Goal: Transaction & Acquisition: Purchase product/service

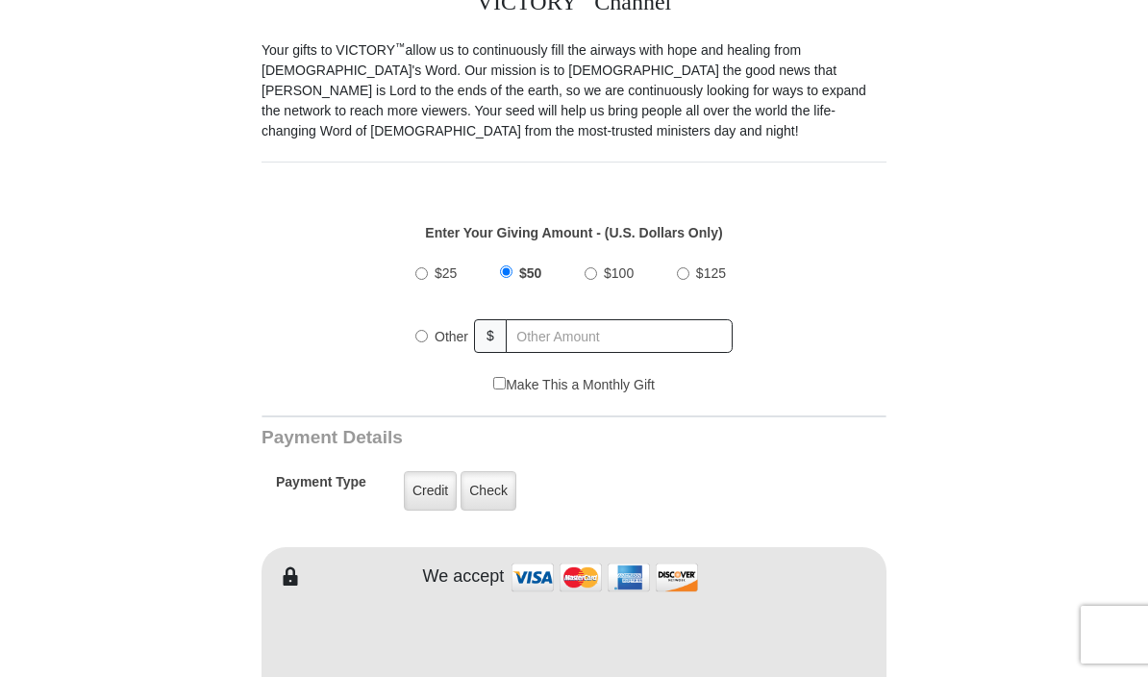
scroll to position [522, 0]
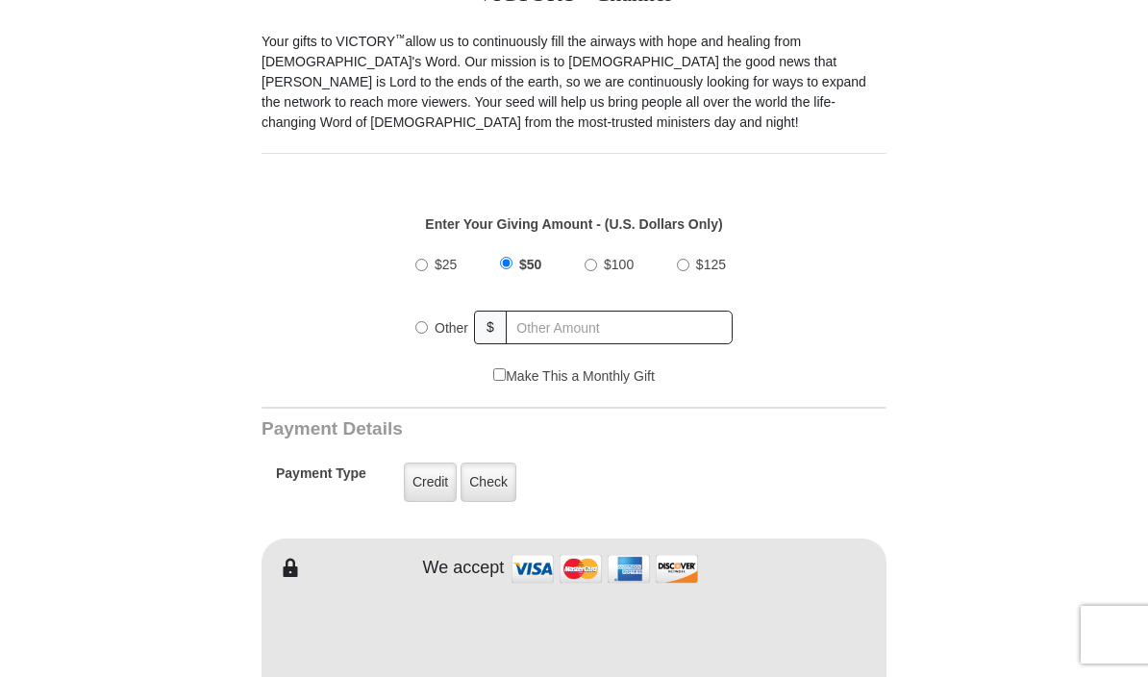
click at [424, 345] on div "Other" at bounding box center [445, 328] width 60 height 42
click at [433, 328] on label "Other" at bounding box center [451, 328] width 47 height 42
click at [428, 328] on input "Other" at bounding box center [421, 327] width 13 height 13
radio input "true"
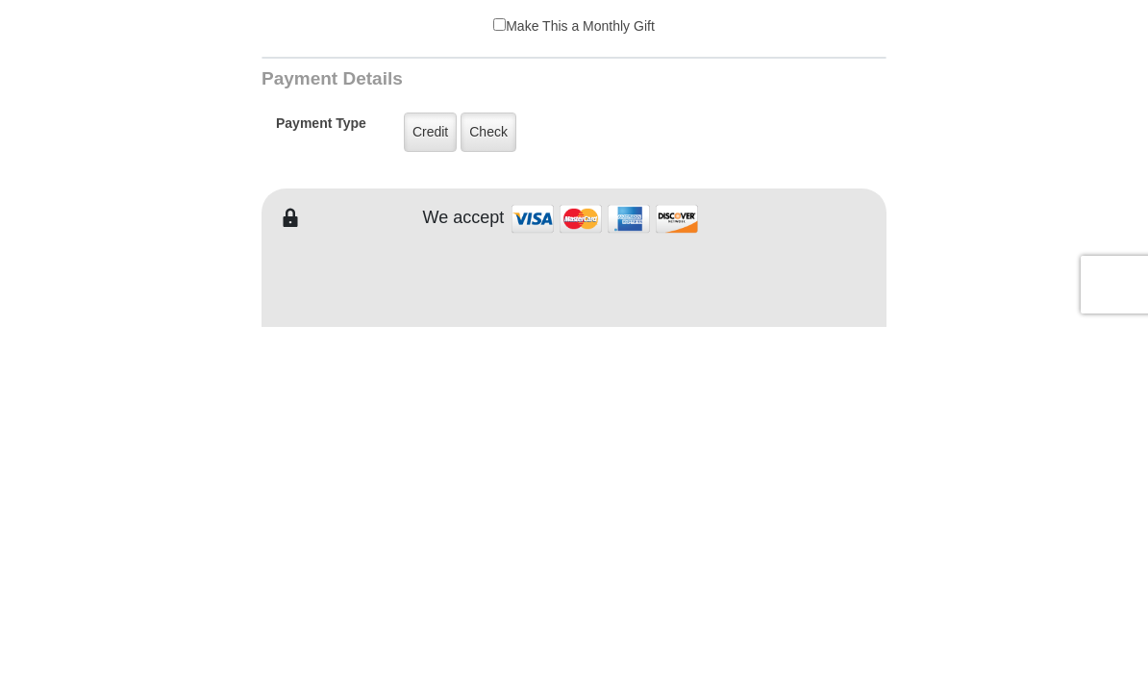
type input "250.00"
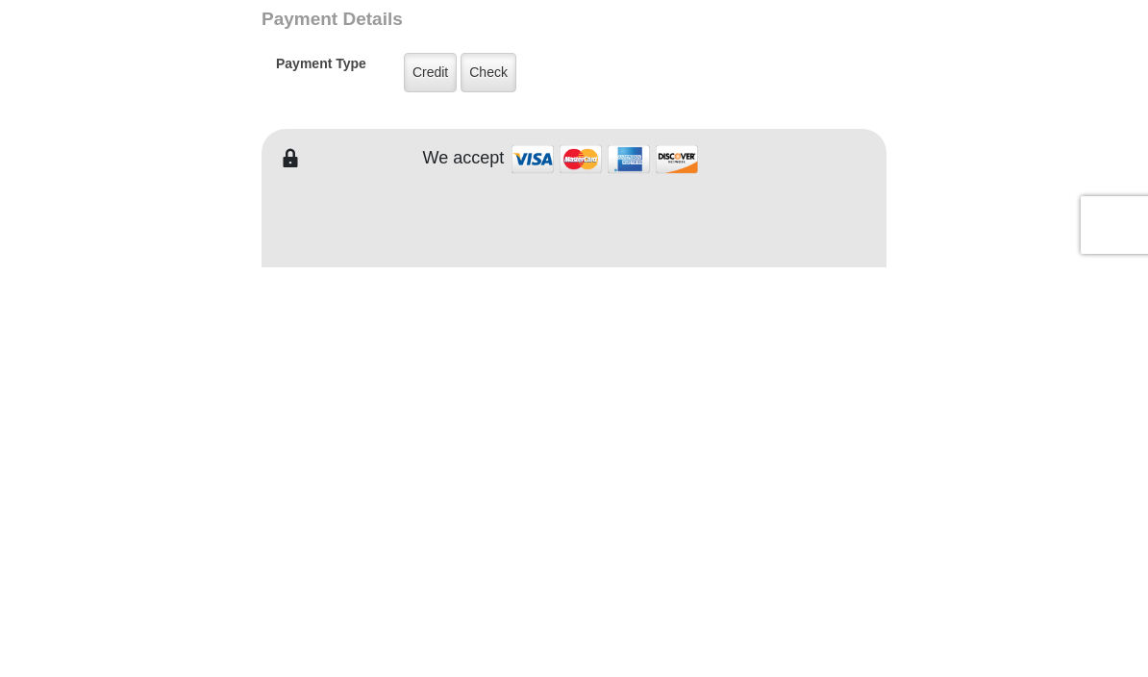
scroll to position [932, 0]
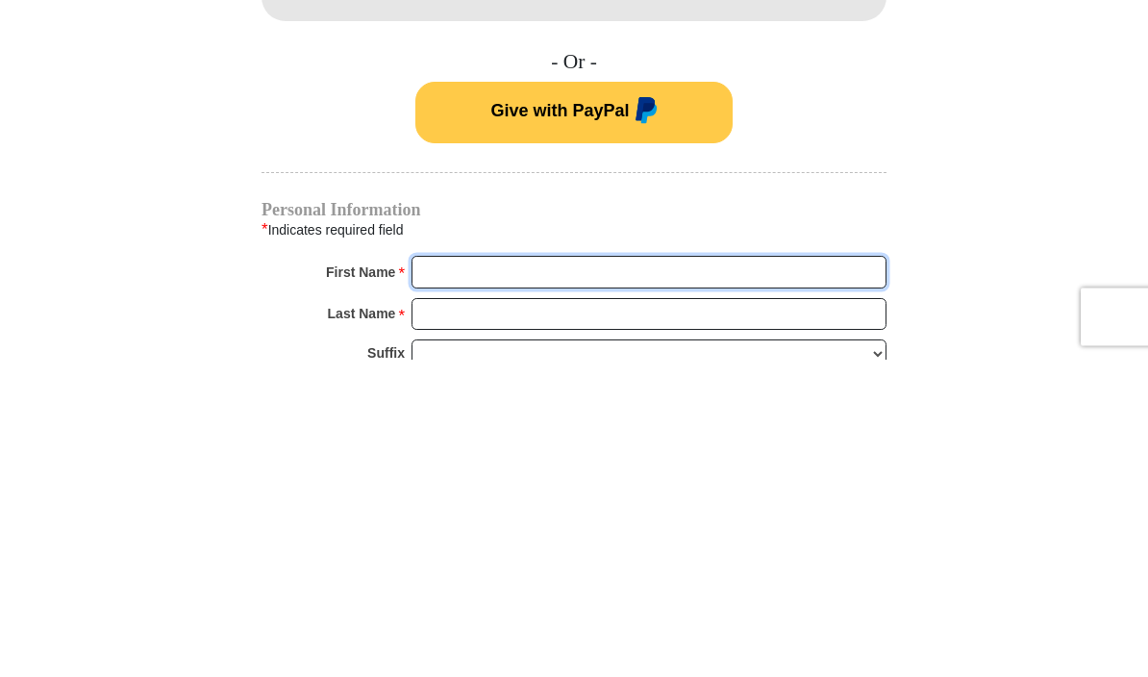
click at [769, 574] on input "First Name *" at bounding box center [649, 590] width 475 height 33
type input "Clara"
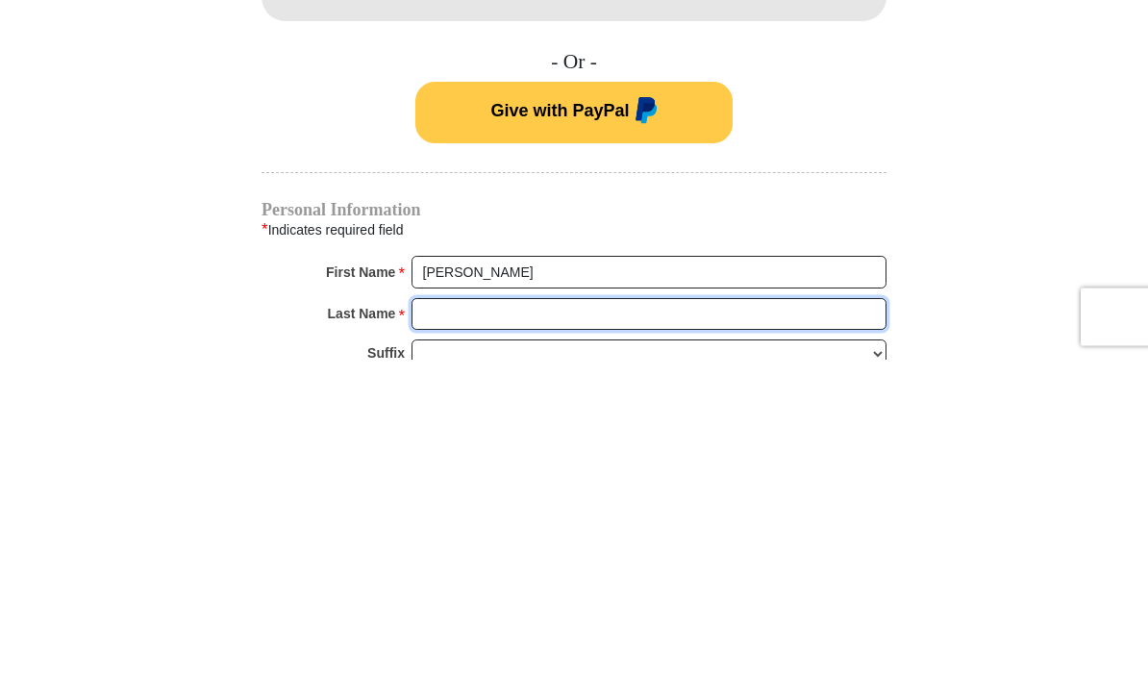
type input "Barrio"
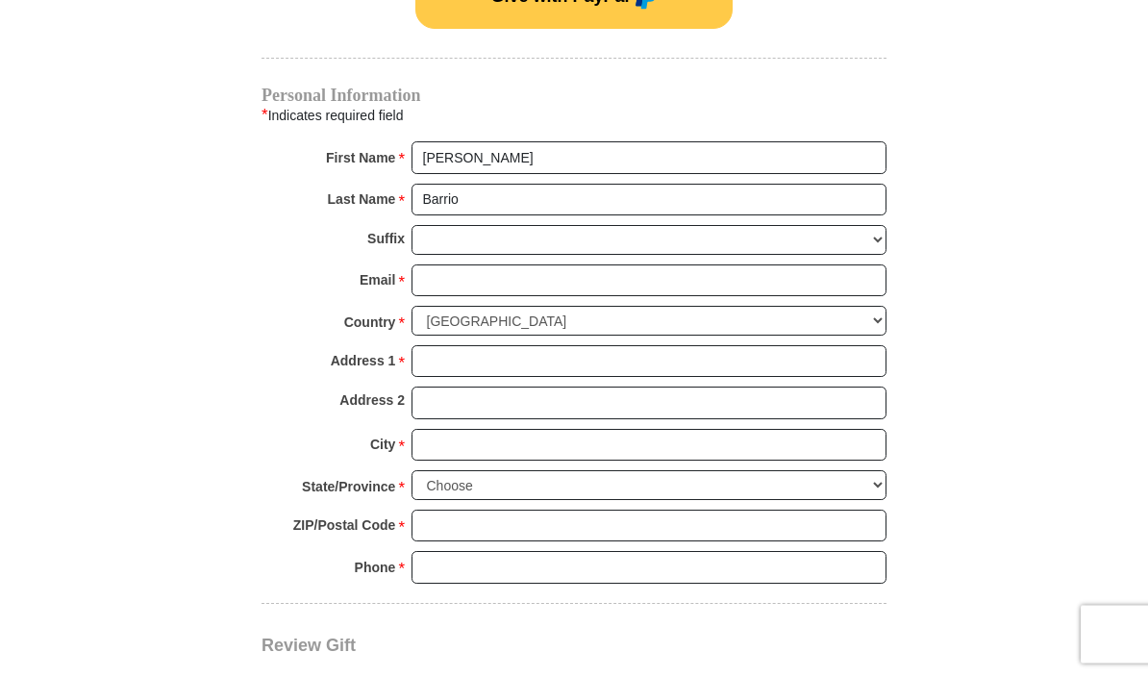
scroll to position [1372, 0]
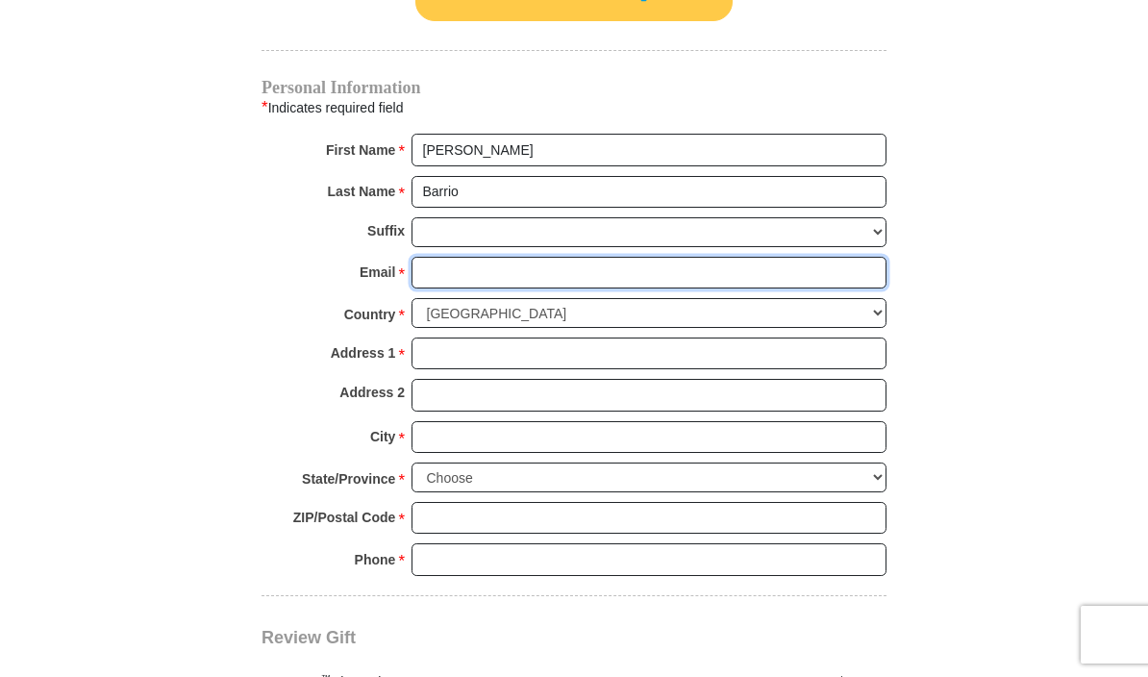
click at [680, 277] on input "Email *" at bounding box center [649, 273] width 475 height 33
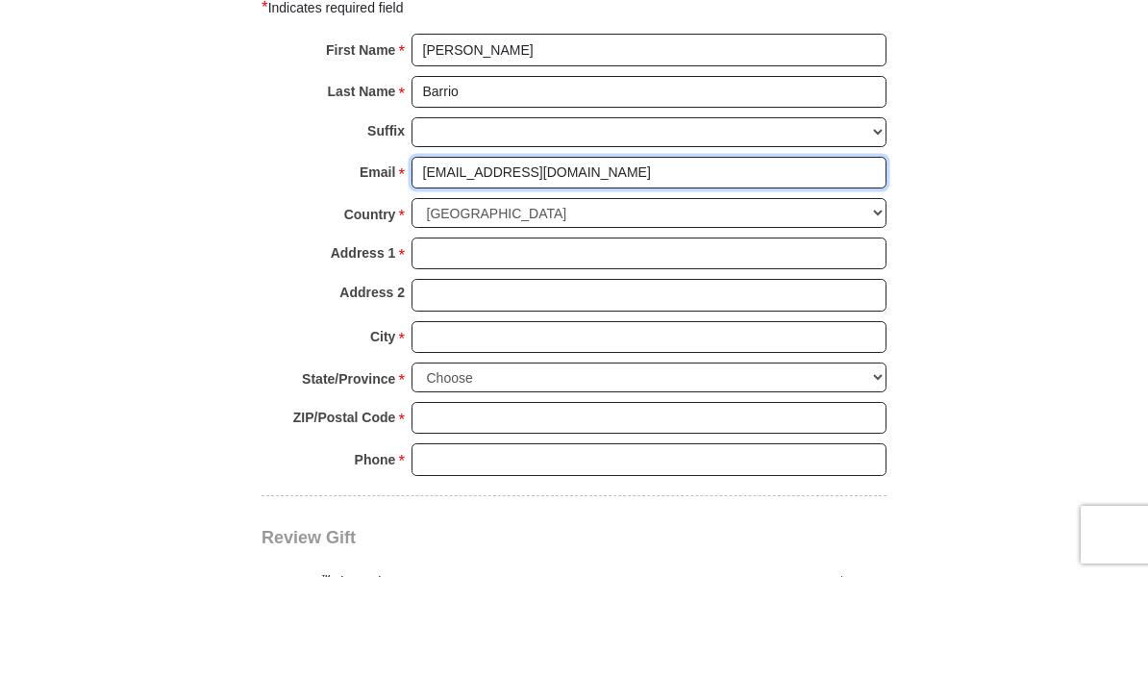
type input "barrio888@hotmail.com"
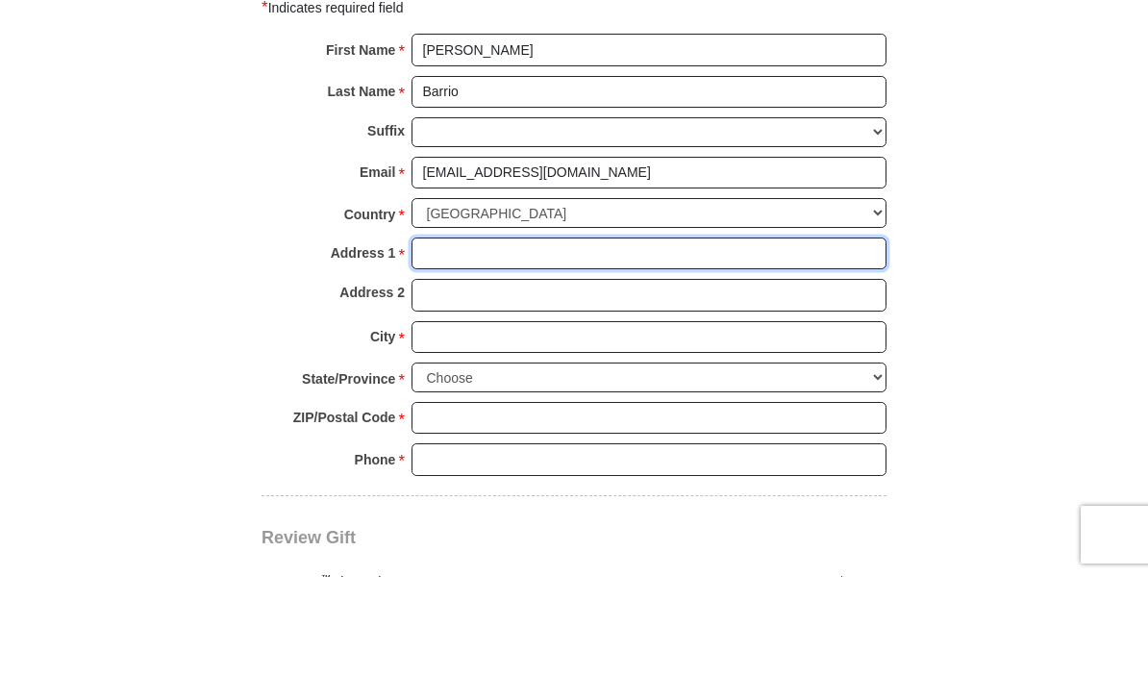
click at [790, 338] on input "Address 1 *" at bounding box center [649, 354] width 475 height 33
type input "601 Avalon Dr"
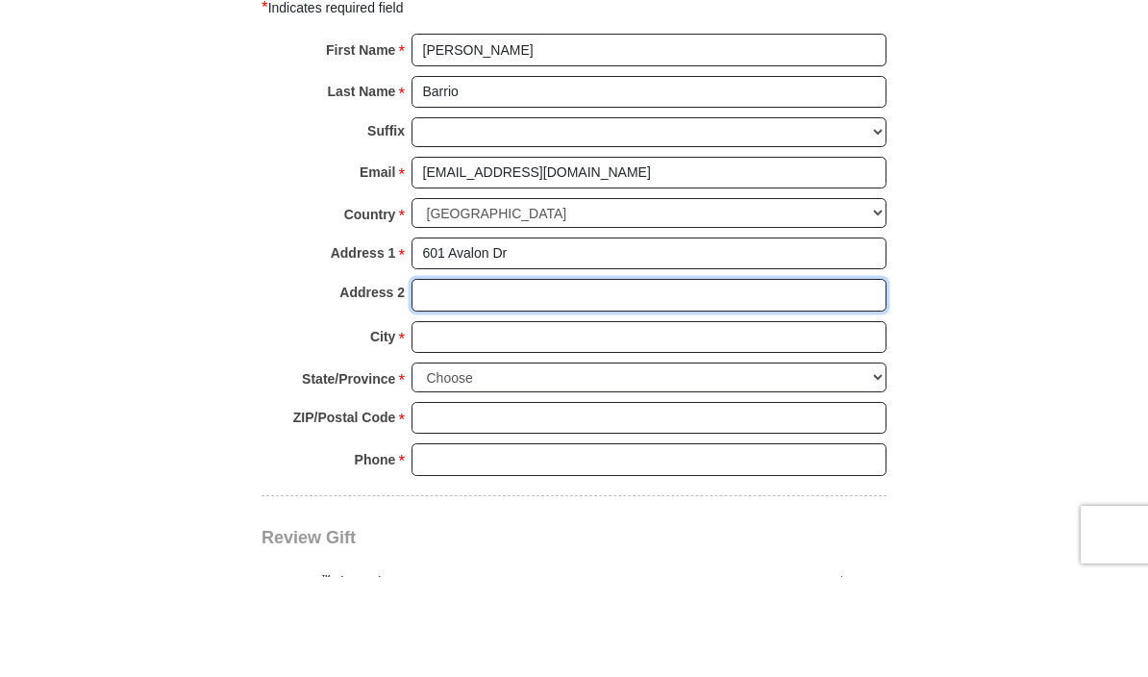
type input "Unit 6416"
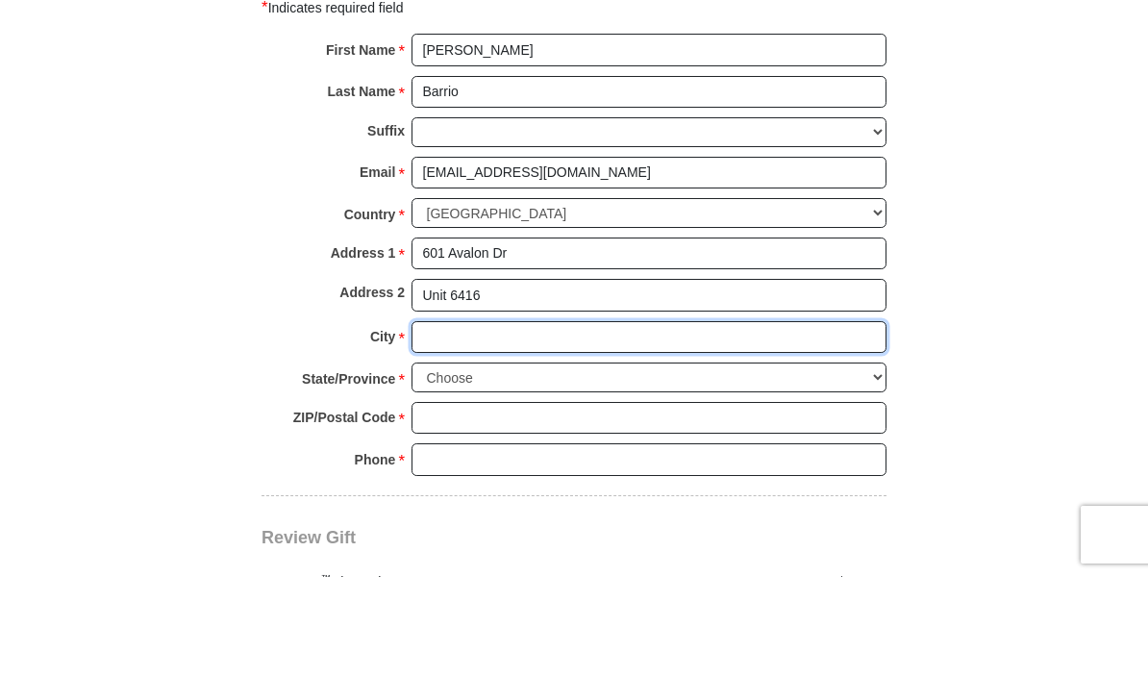
type input "Wood Ridge"
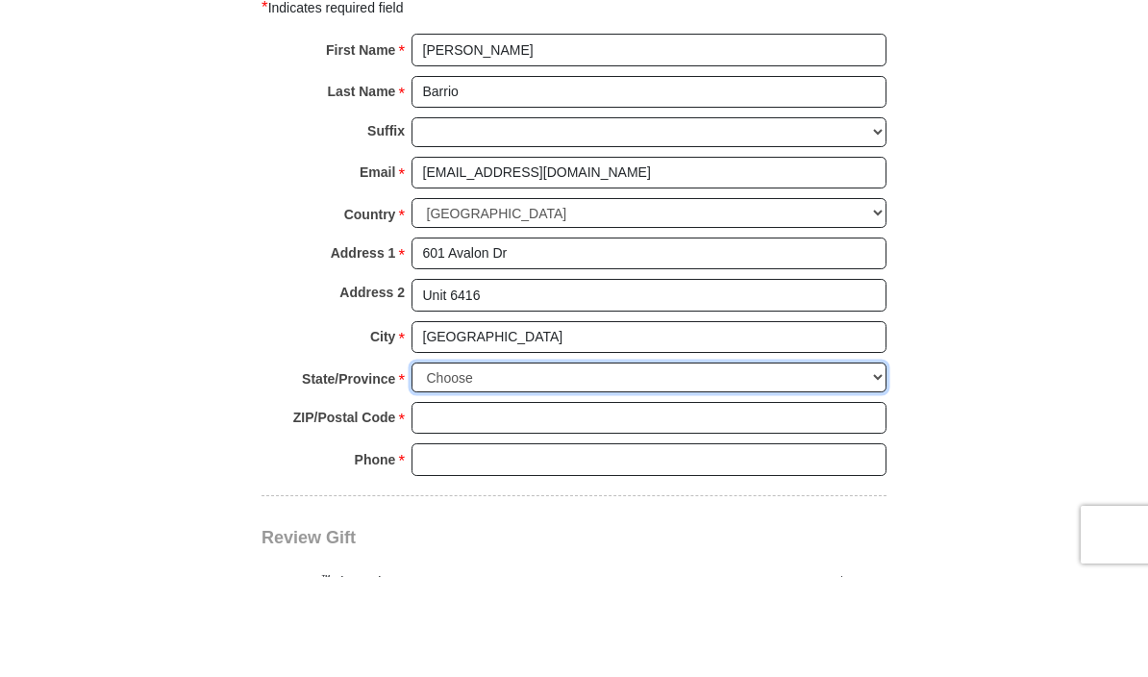
select select "NJ"
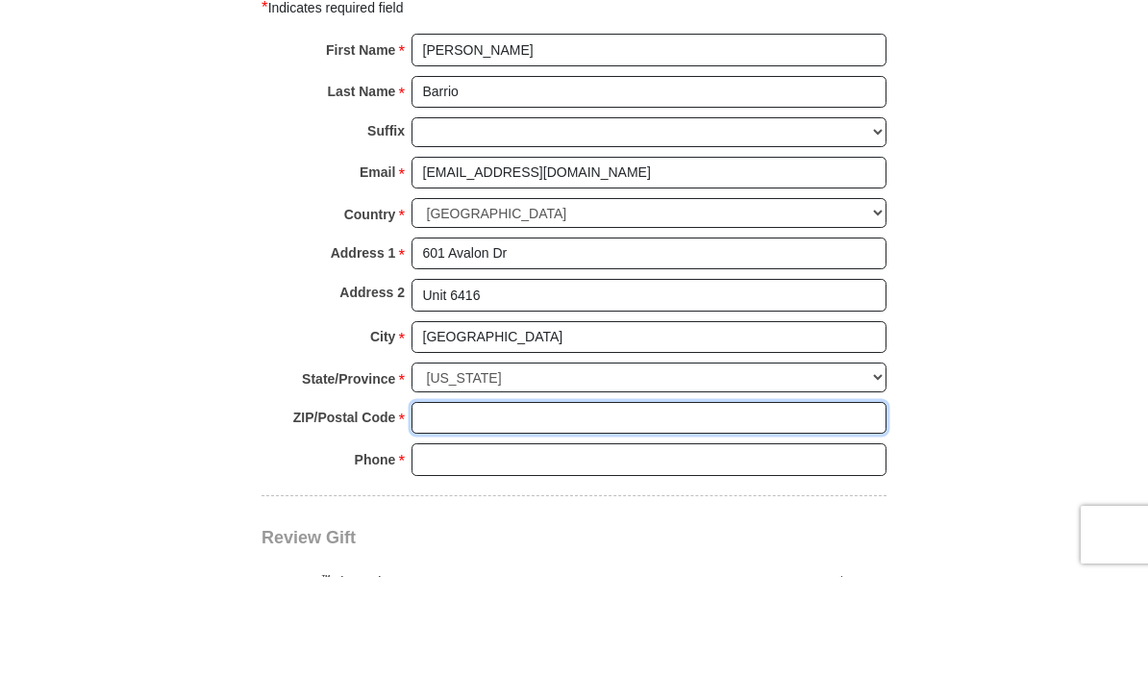
type input "07075"
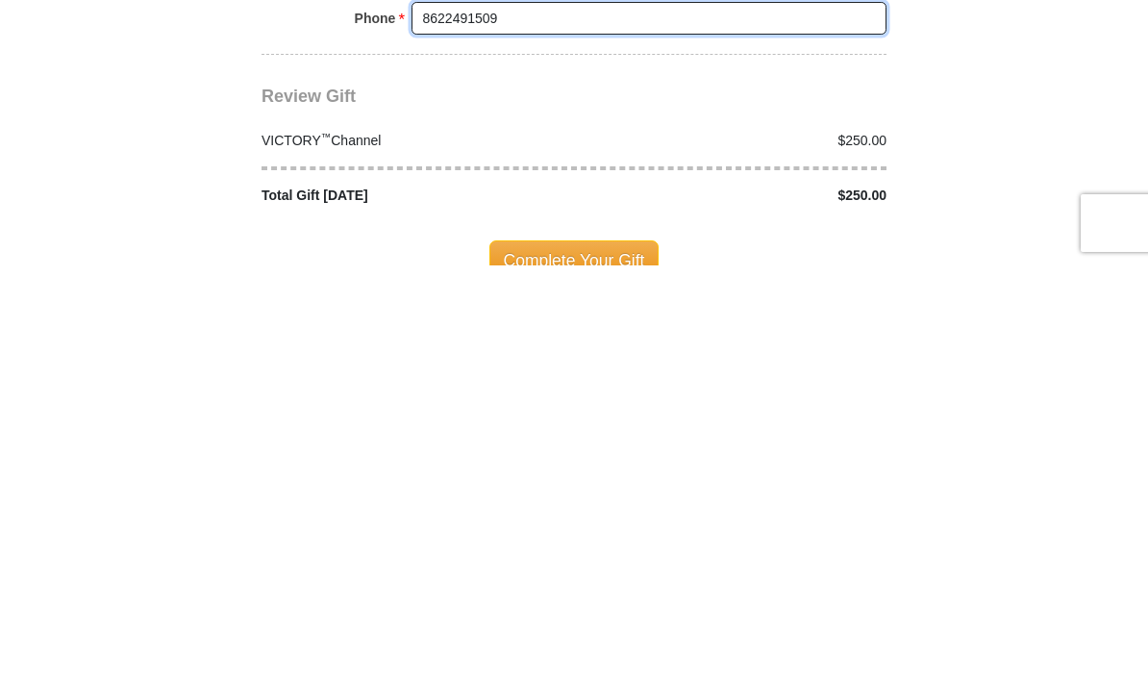
scroll to position [1512, 0]
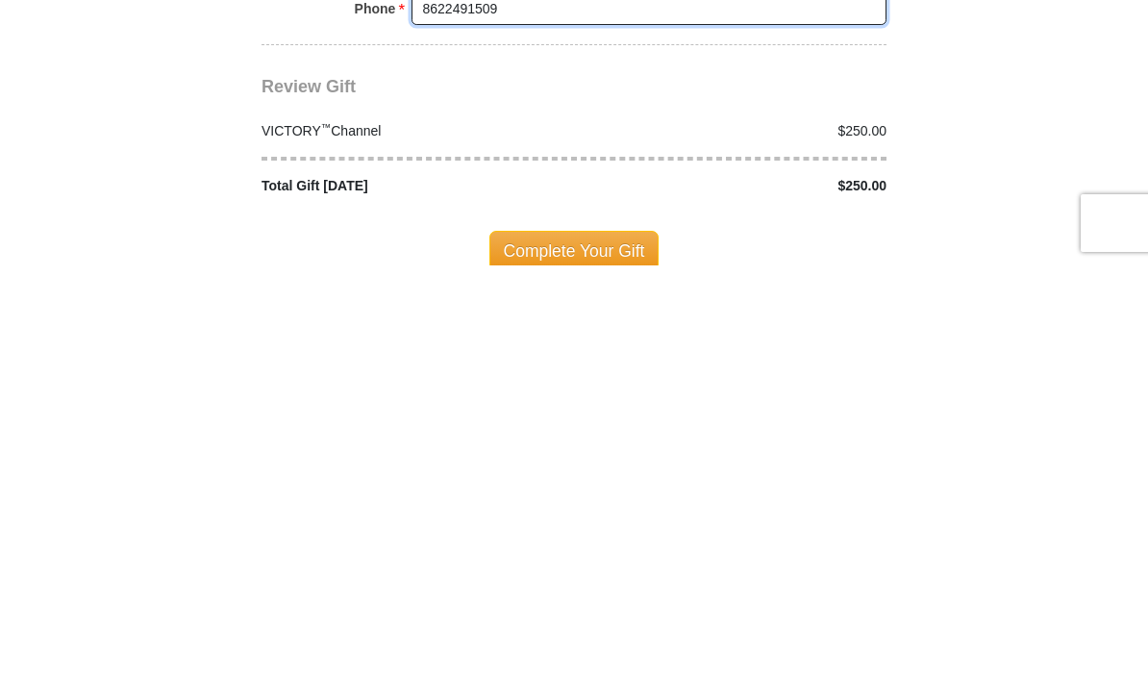
type input "8622491509"
click at [591, 642] on span "Complete Your Gift" at bounding box center [574, 662] width 170 height 40
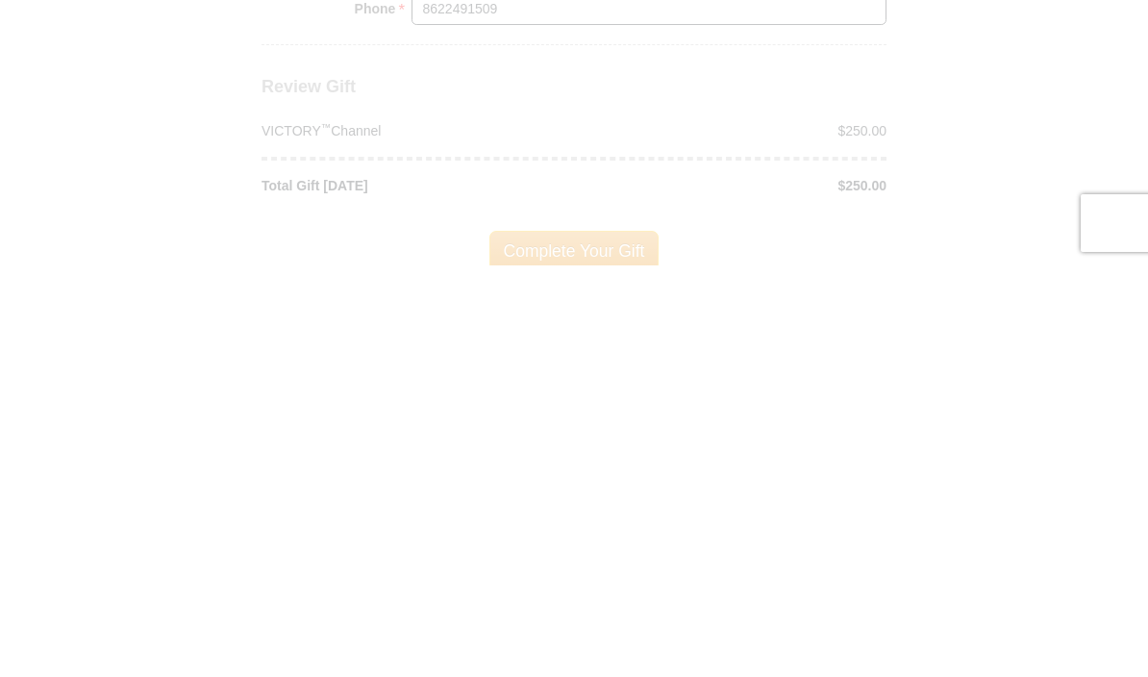
scroll to position [1924, 0]
